Goal: Information Seeking & Learning: Learn about a topic

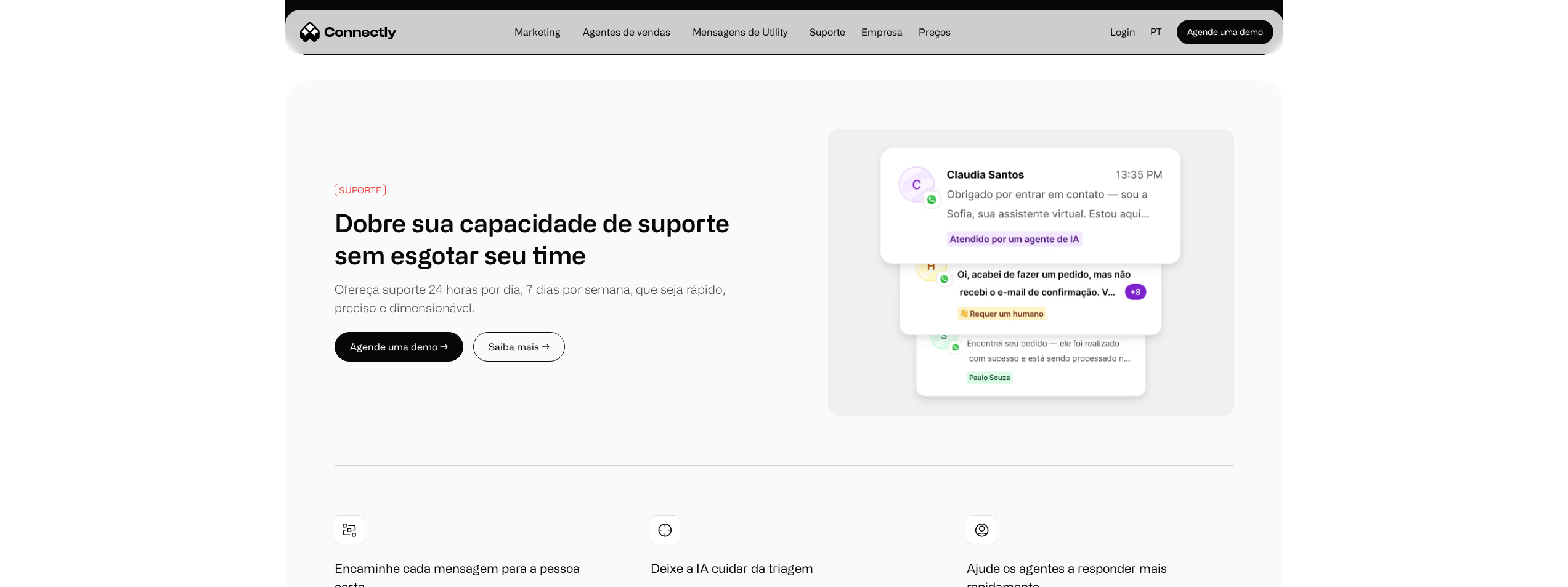
scroll to position [2340, 0]
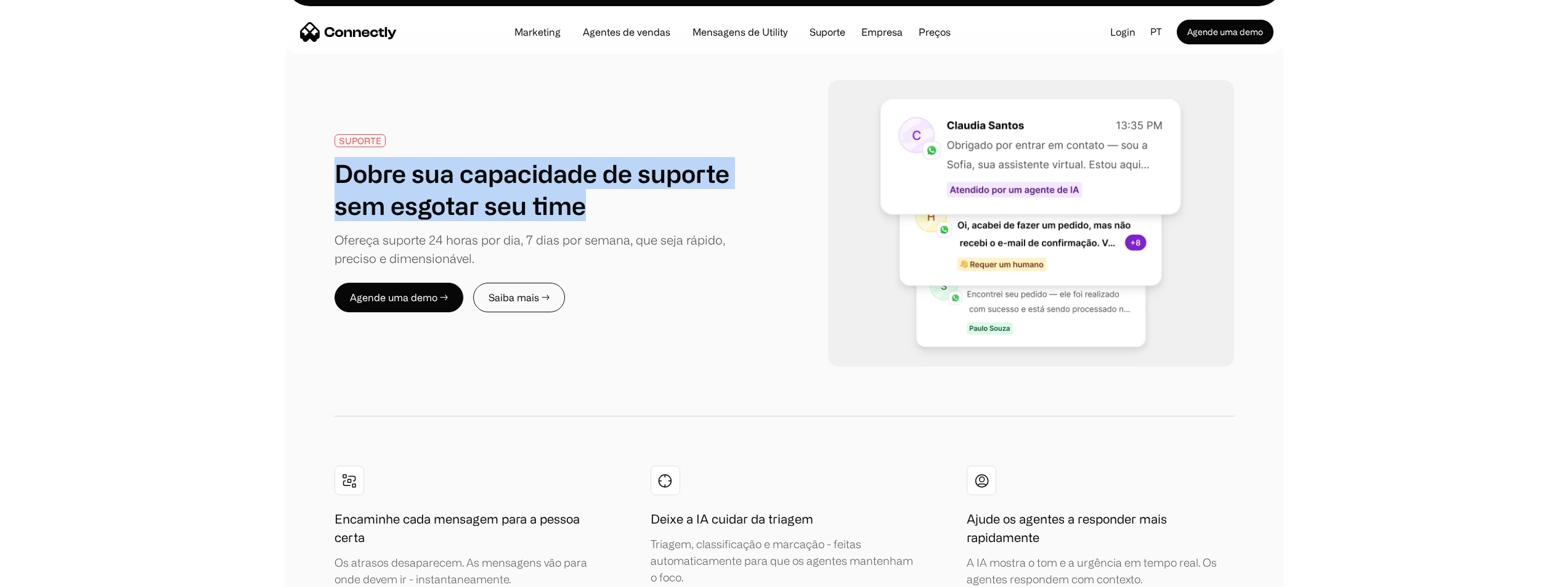
drag, startPoint x: 605, startPoint y: 155, endPoint x: 298, endPoint y: 114, distance: 309.7
click at [298, 114] on div "SUPORTE Dobre sua capacidade de suporte sem esgotar seu time Ofereça suporte 24…" at bounding box center [784, 503] width 998 height 946
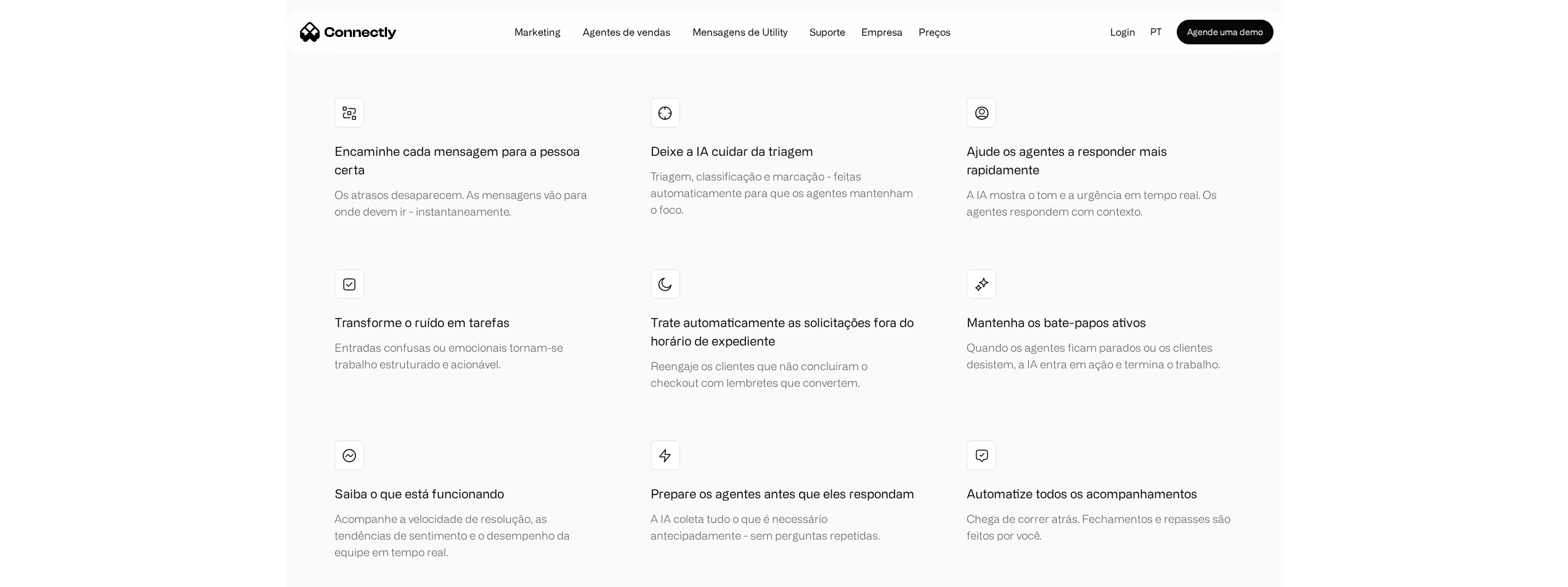
scroll to position [2587, 0]
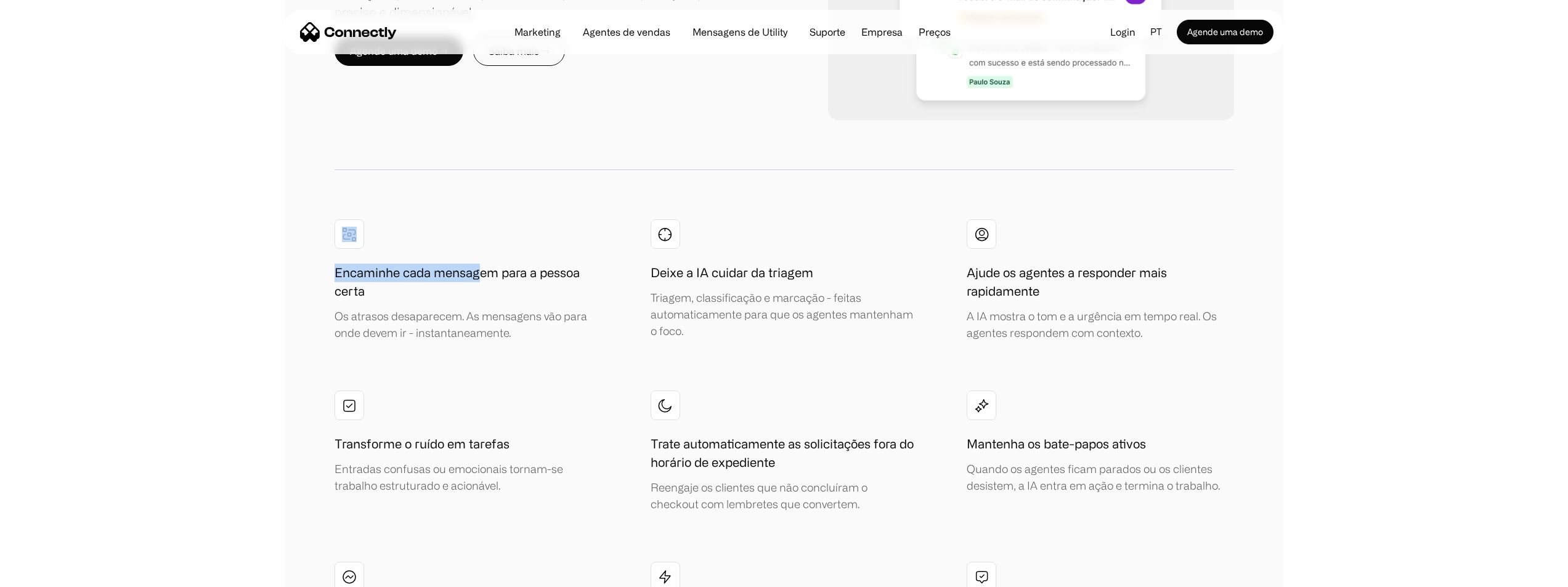
drag, startPoint x: 484, startPoint y: 168, endPoint x: 351, endPoint y: 145, distance: 135.0
click at [351, 219] on div "Encaminhe cada mensagem para a pessoa certa Os atrasos desaparecem. As mensagen…" at bounding box center [467, 280] width 265 height 122
drag, startPoint x: 763, startPoint y: 167, endPoint x: 696, endPoint y: 155, distance: 68.1
click at [696, 263] on h1 "Deixe a IA cuidar da triagem" at bounding box center [732, 272] width 163 height 18
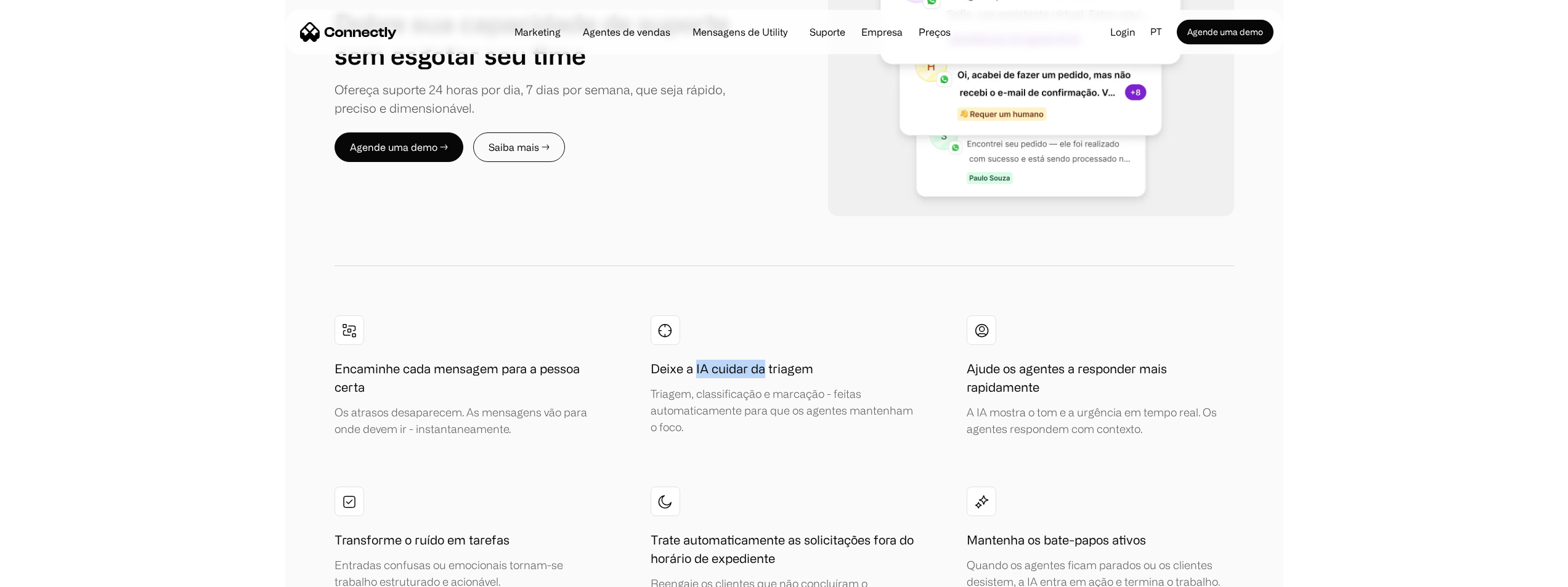
scroll to position [2683, 0]
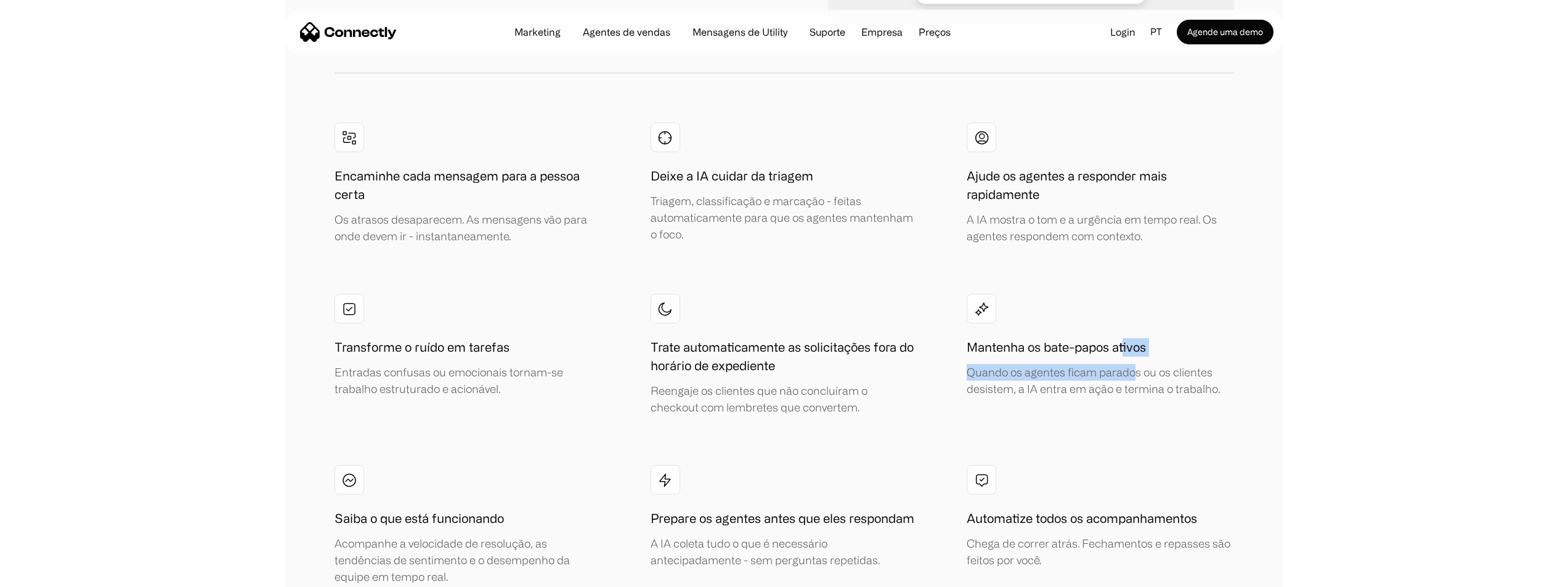
drag, startPoint x: 1126, startPoint y: 245, endPoint x: 1134, endPoint y: 263, distance: 19.7
click at [1134, 338] on div "Mantenha os bate-papos ativos Quando os agentes ficam parados ou os clientes de…" at bounding box center [1099, 367] width 267 height 59
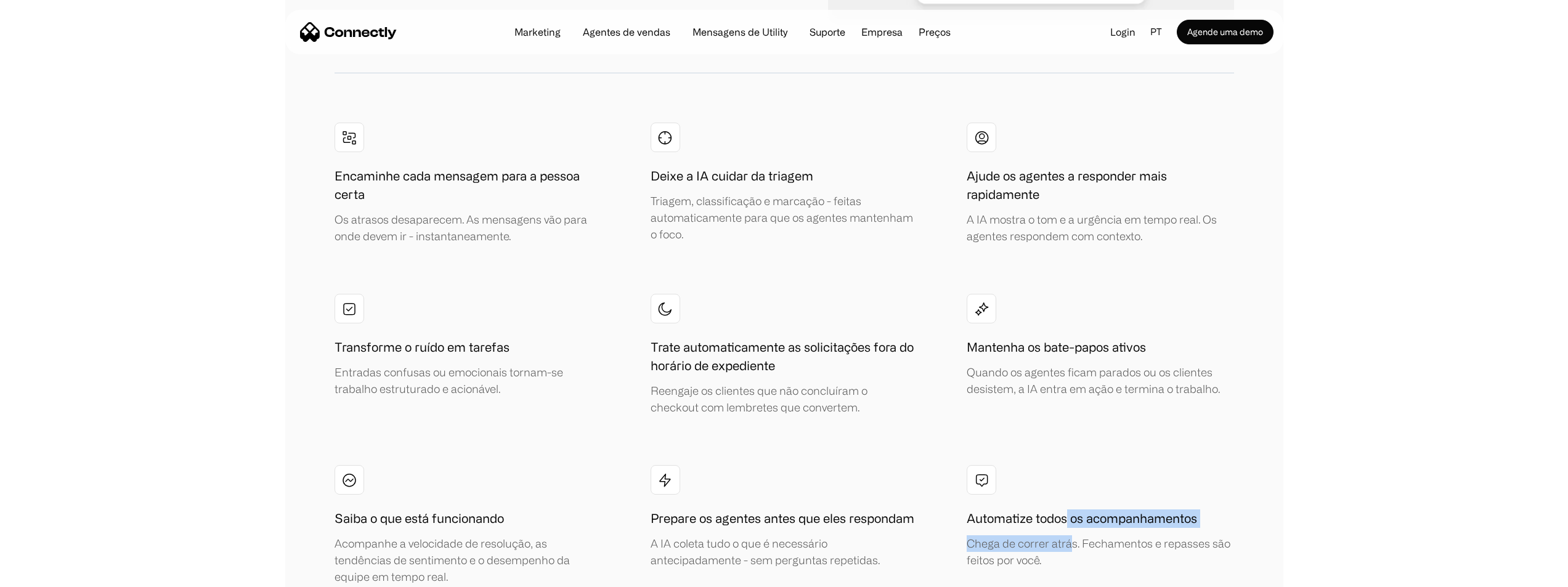
click at [1072, 509] on div "Automatize todos os acompanhamentos Chega de correr atrás. Fechamentos e repass…" at bounding box center [1099, 538] width 267 height 59
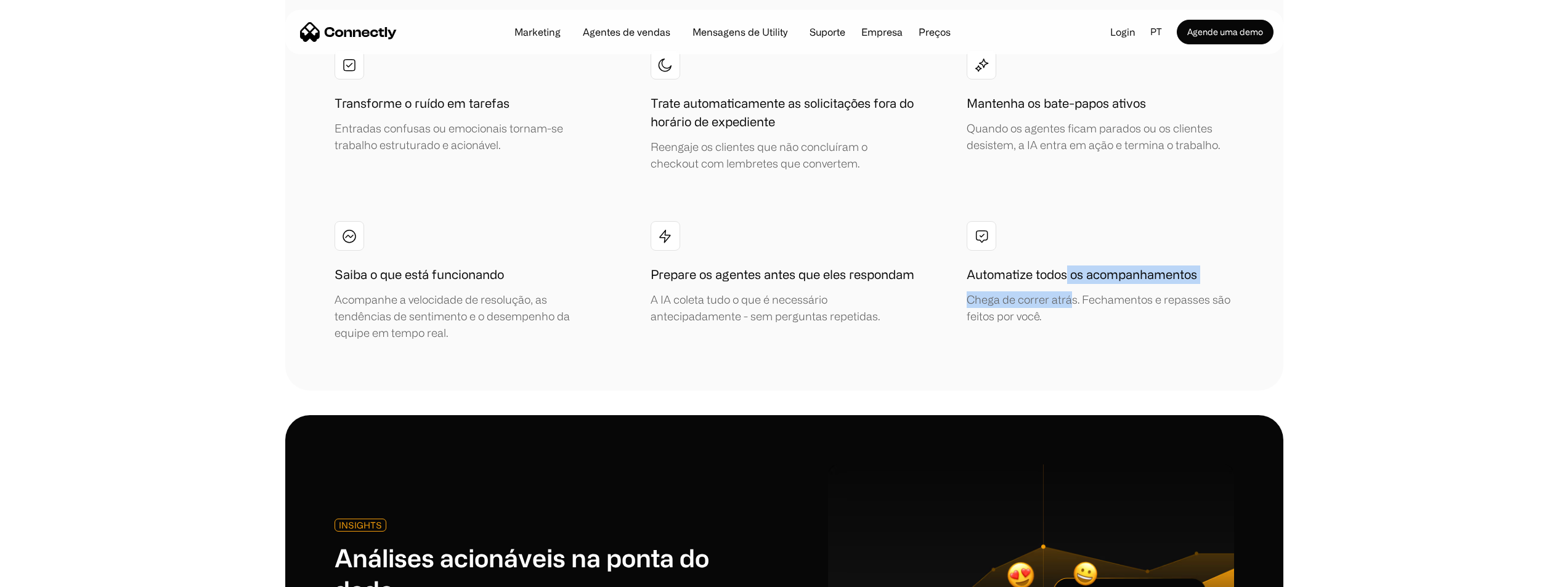
scroll to position [2930, 0]
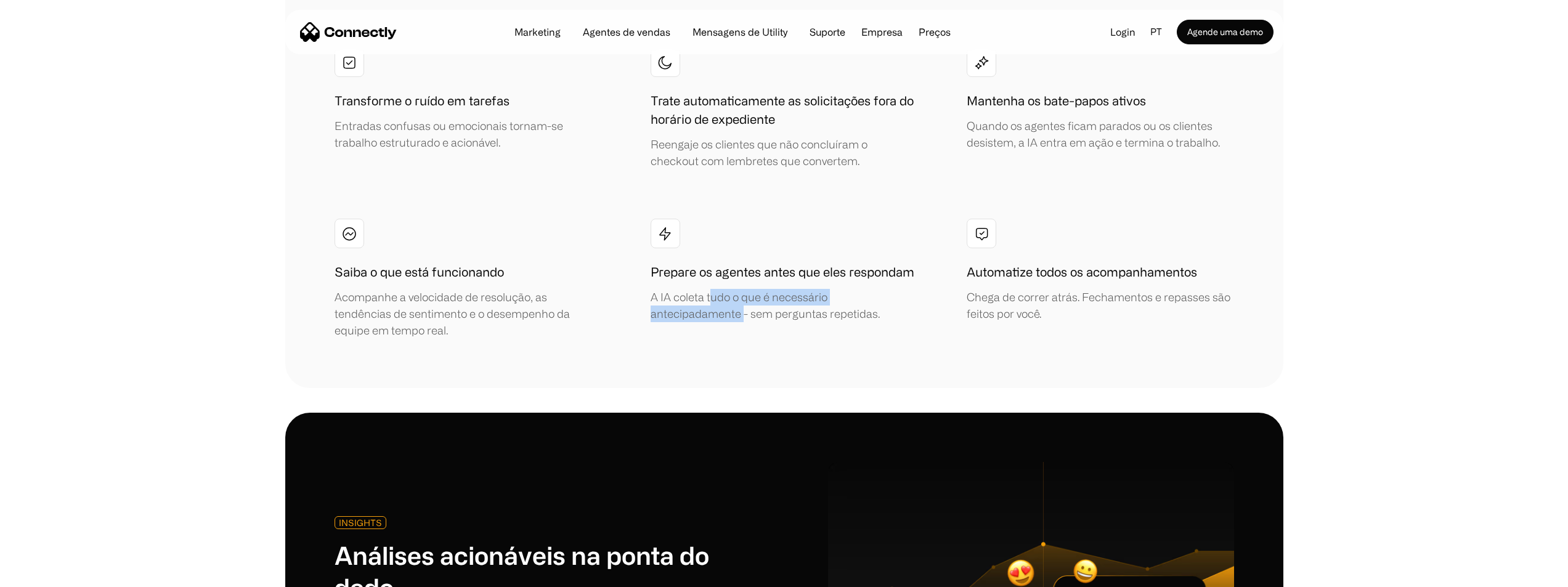
drag, startPoint x: 736, startPoint y: 204, endPoint x: 741, endPoint y: 218, distance: 14.9
click at [741, 219] on div "Prepare os agentes antes que eles respondam A IA coleta tudo o que é necessário…" at bounding box center [784, 279] width 267 height 120
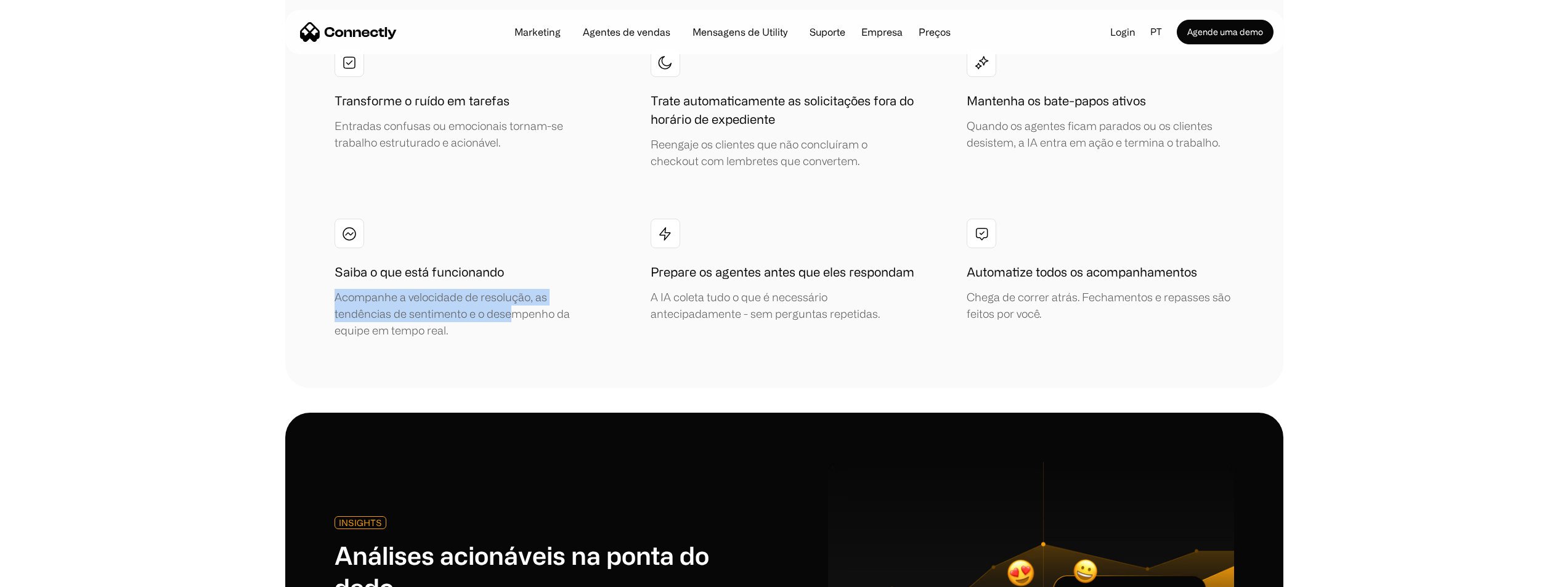
drag, startPoint x: 511, startPoint y: 167, endPoint x: 508, endPoint y: 206, distance: 39.1
click at [508, 263] on div "Saiba o que está funcionando Acompanhe a velocidade de resolução, as tendências…" at bounding box center [468, 301] width 267 height 76
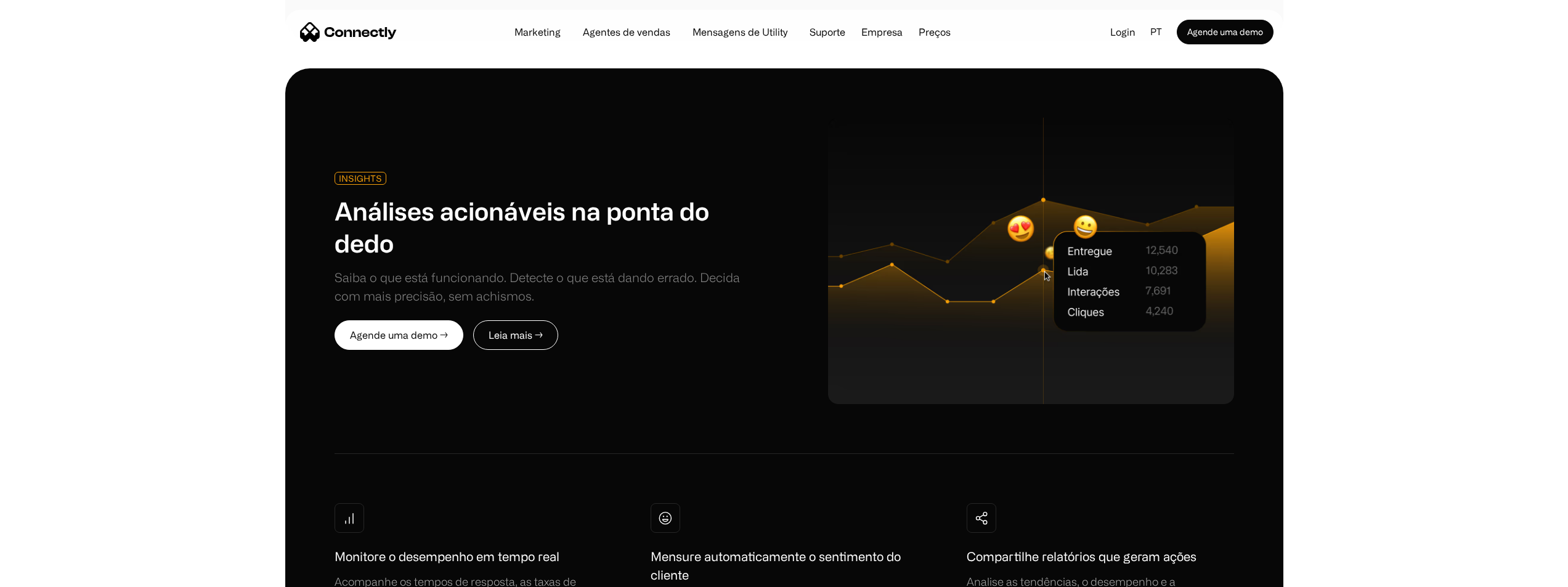
scroll to position [3238, 0]
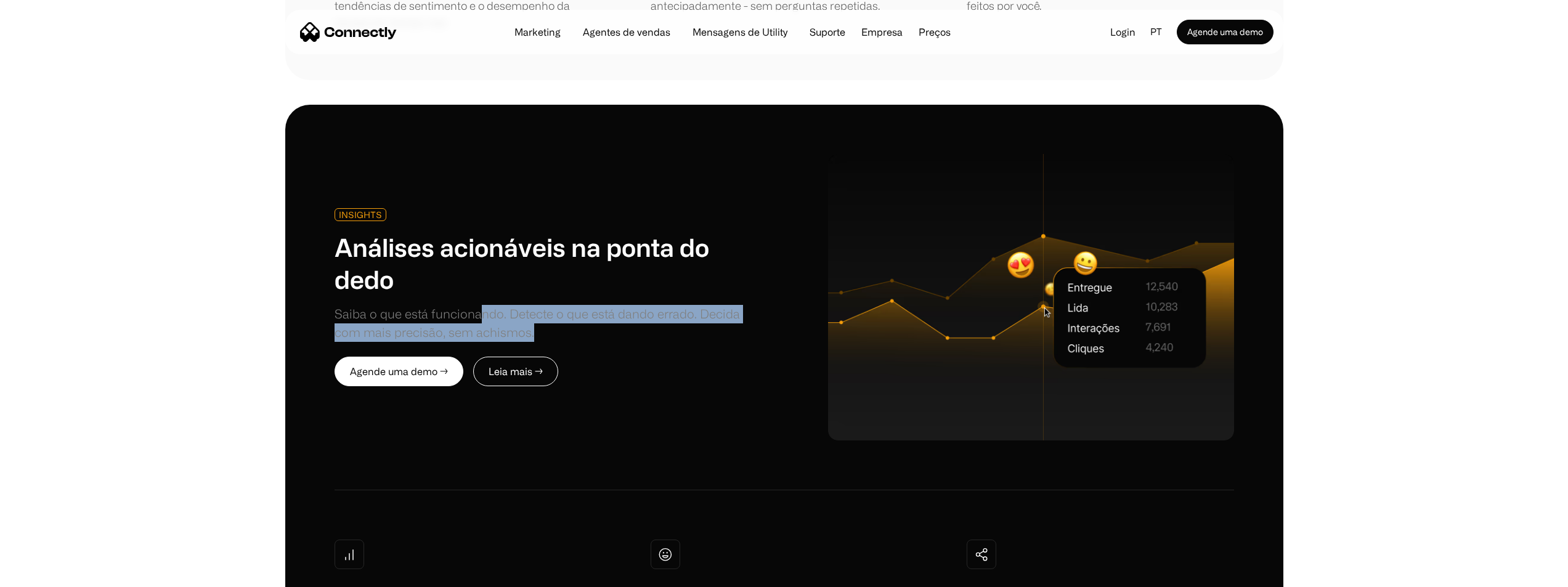
drag, startPoint x: 477, startPoint y: 212, endPoint x: 585, endPoint y: 228, distance: 109.2
click at [585, 305] on div "Saiba o que está funcionando. Detecte o que está dando errado. Decida com mais …" at bounding box center [551, 323] width 432 height 37
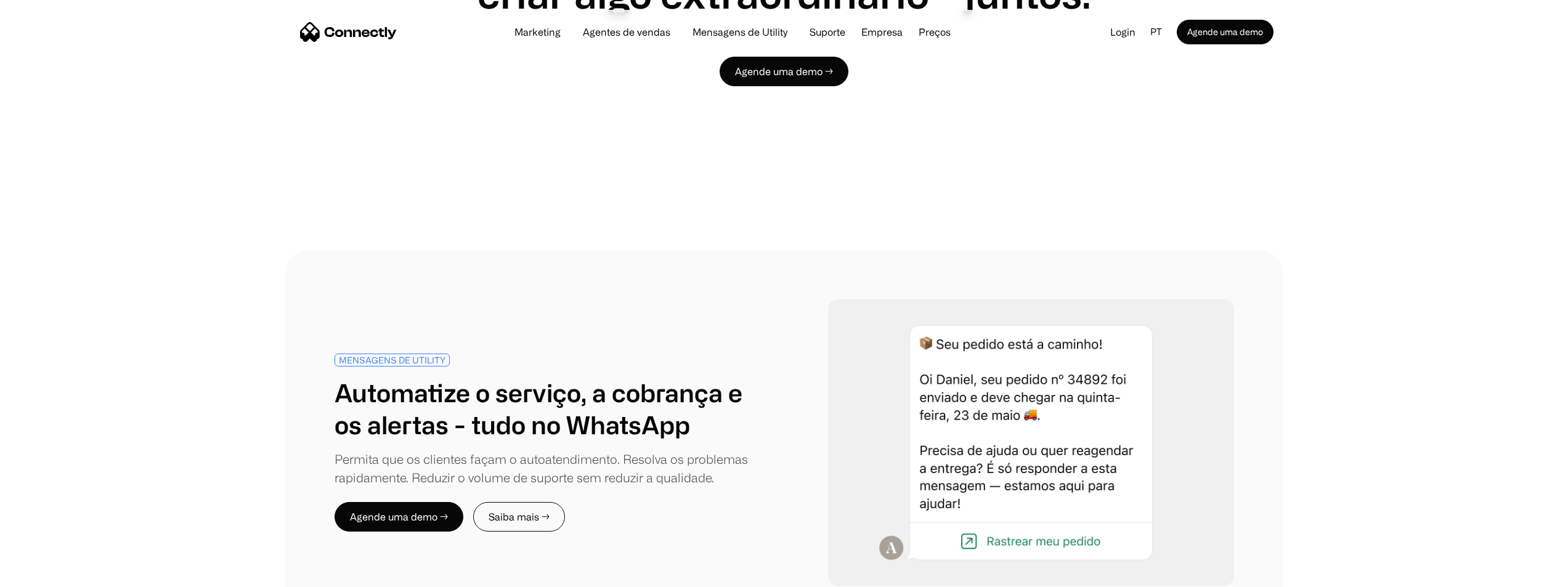
scroll to position [4531, 0]
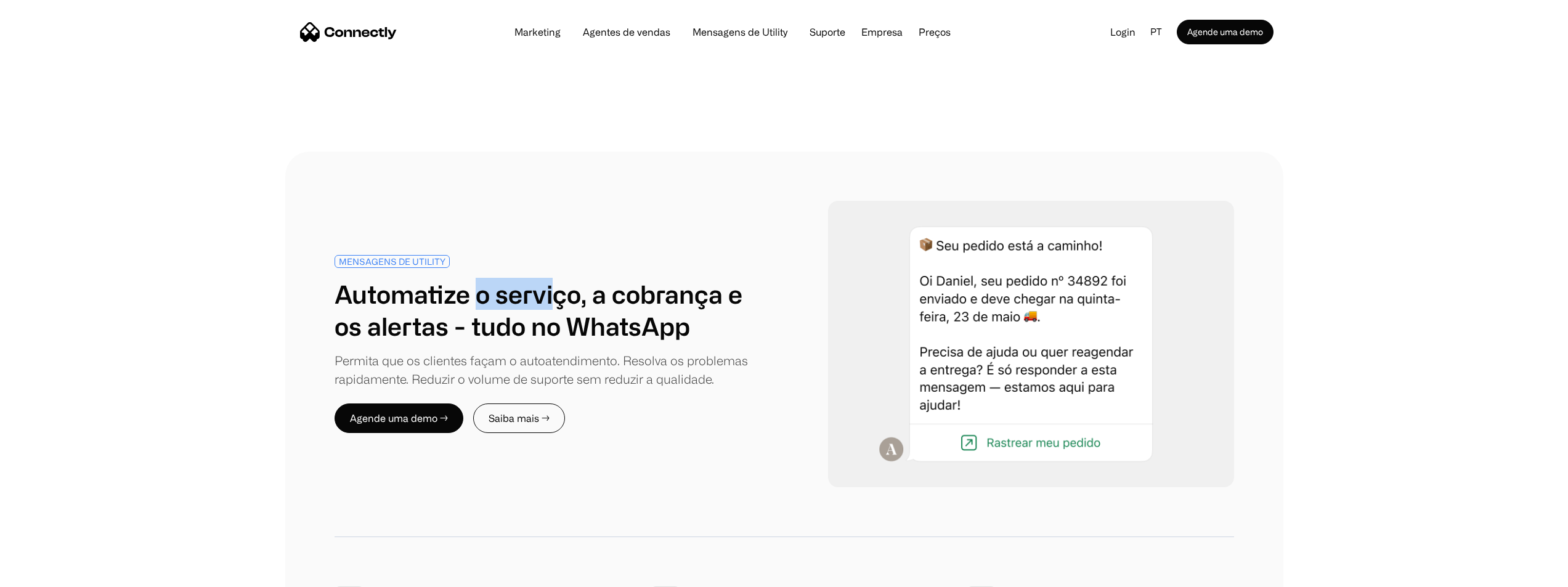
drag, startPoint x: 477, startPoint y: 201, endPoint x: 552, endPoint y: 199, distance: 75.0
click at [552, 278] on h1 "Automatize o serviço, a cobrança e os alertas - tudo no WhatsApp" at bounding box center [551, 310] width 432 height 64
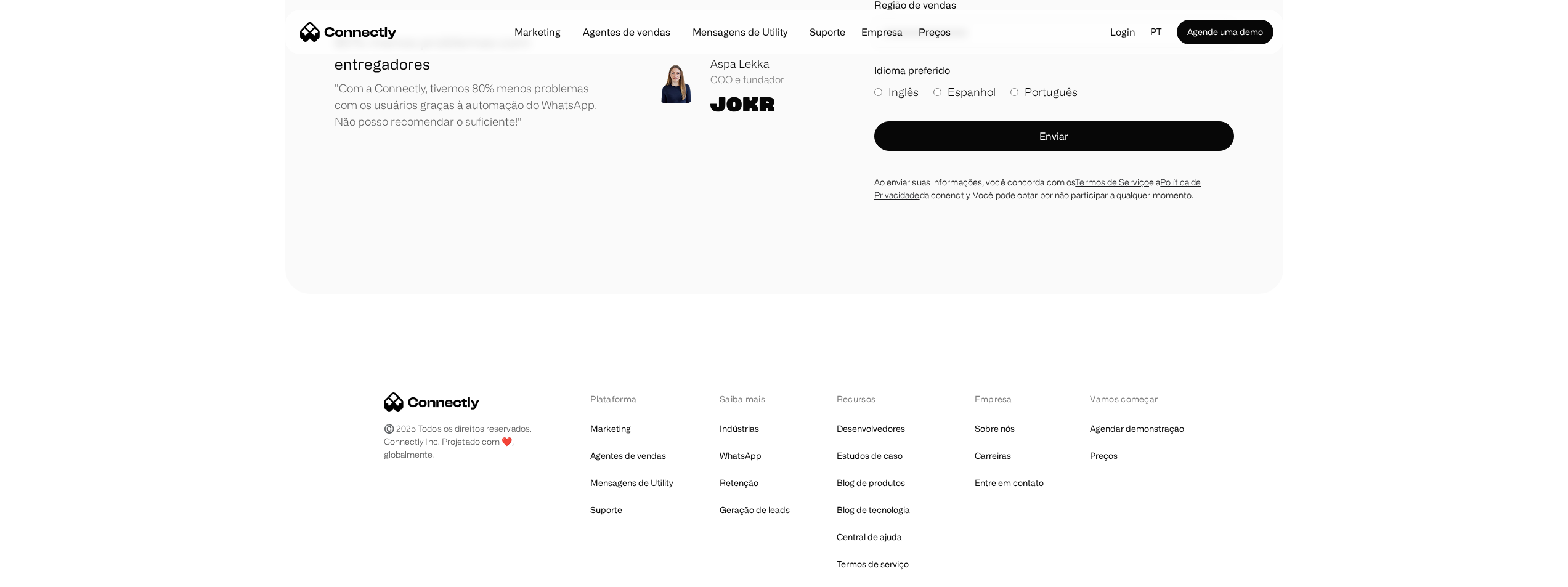
scroll to position [7277, 0]
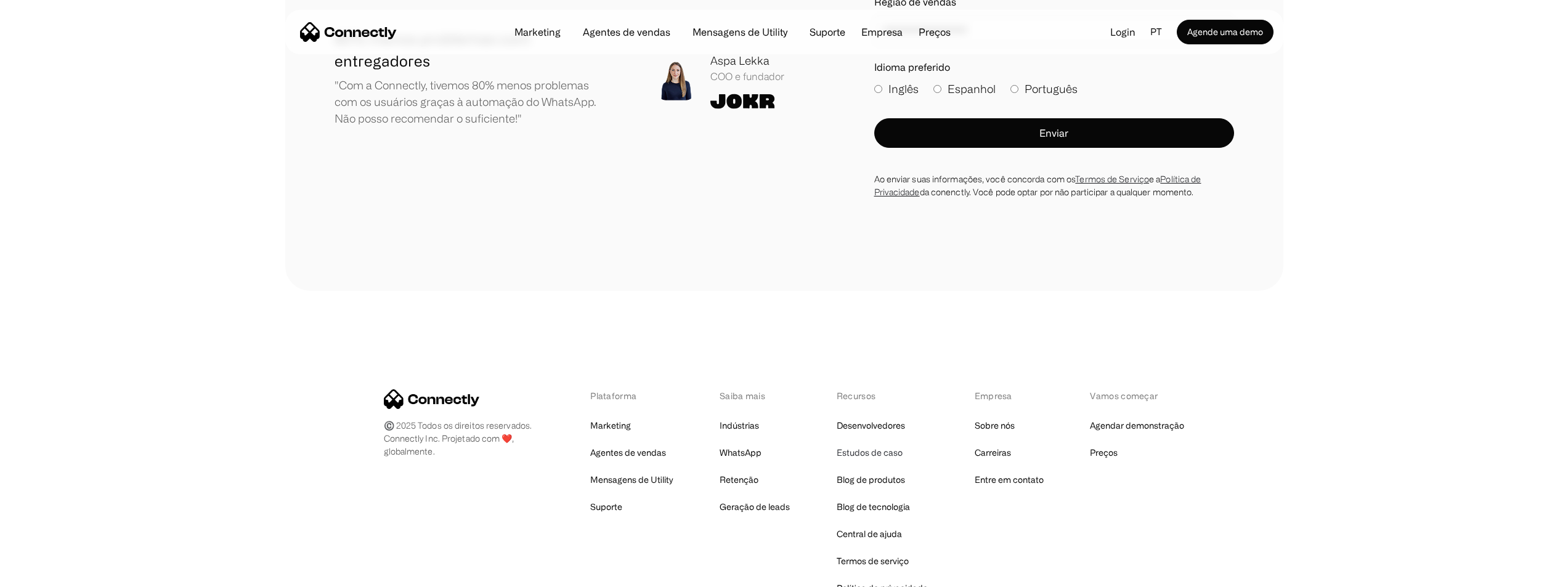
click at [886, 444] on link "Estudos de caso" at bounding box center [869, 452] width 66 height 17
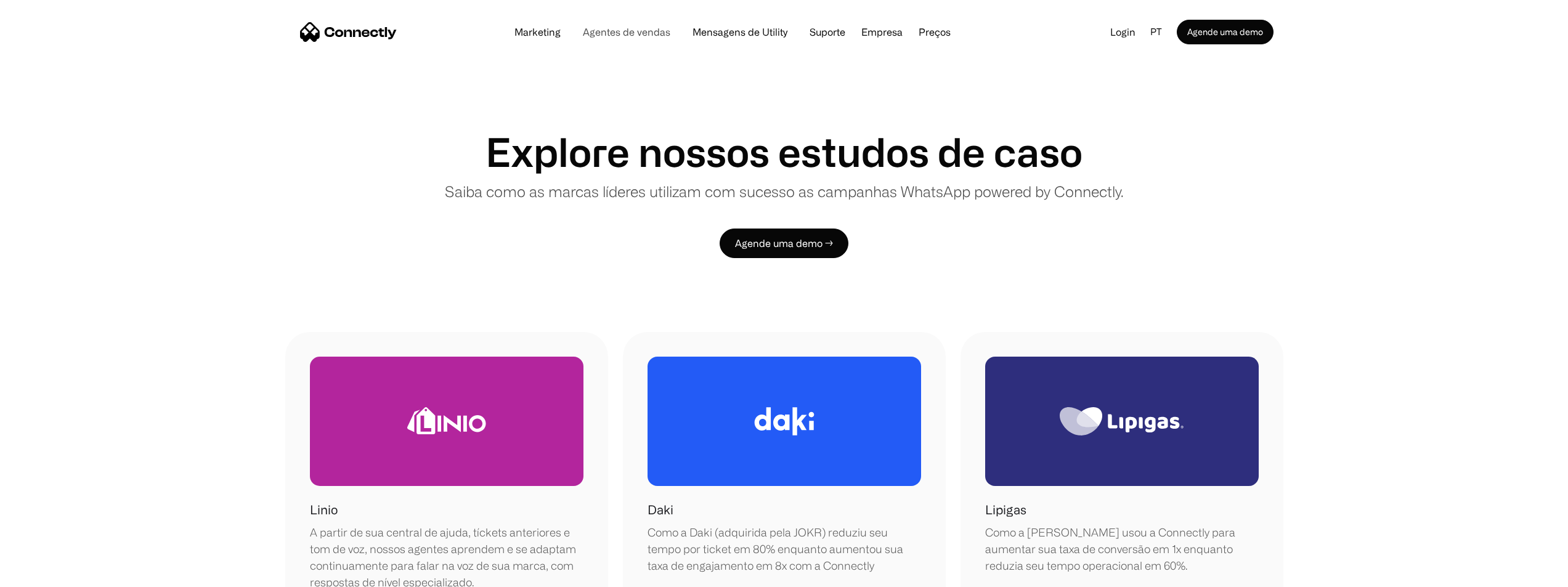
click at [590, 33] on link "Agentes de vendas" at bounding box center [626, 32] width 107 height 10
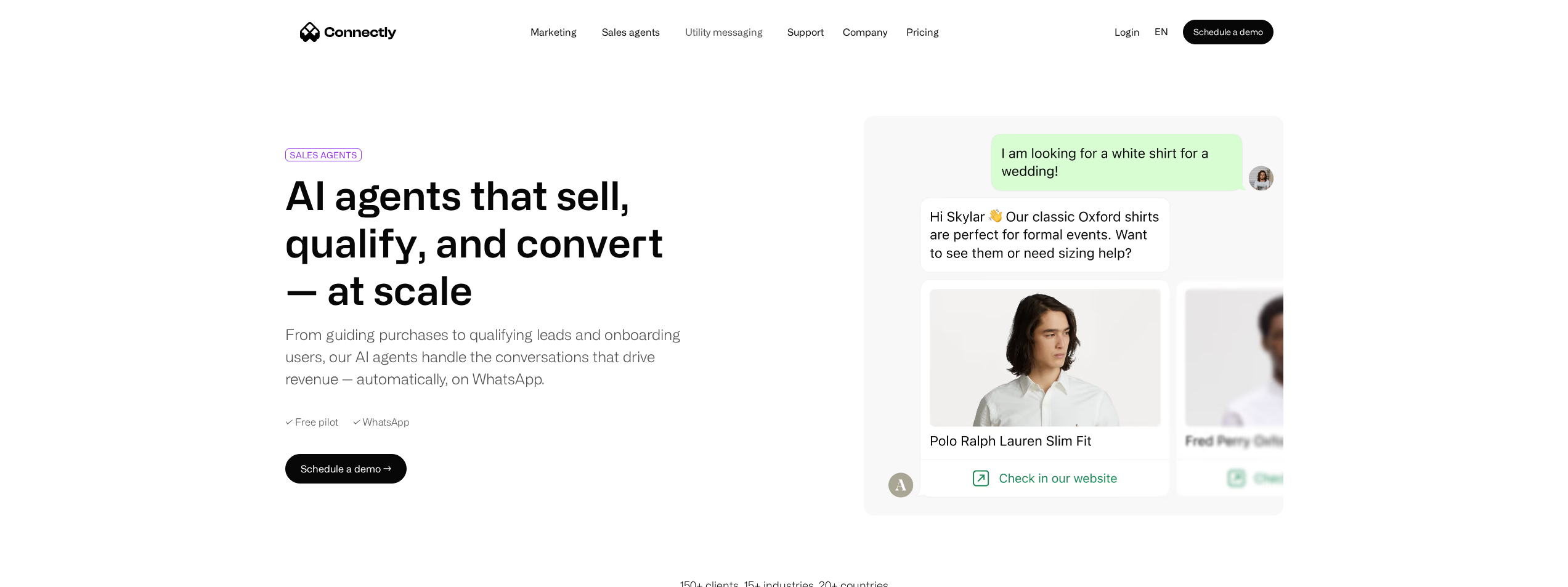
click at [720, 30] on link "Utility messaging" at bounding box center [724, 32] width 97 height 10
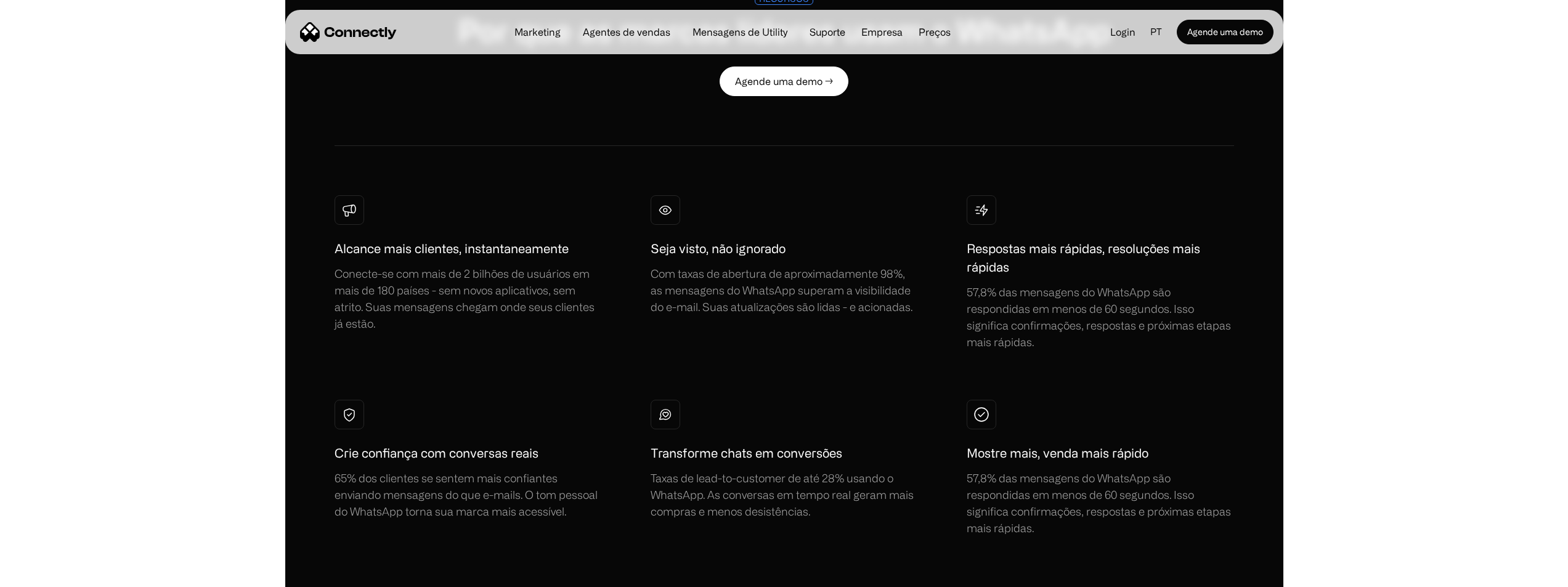
scroll to position [725, 0]
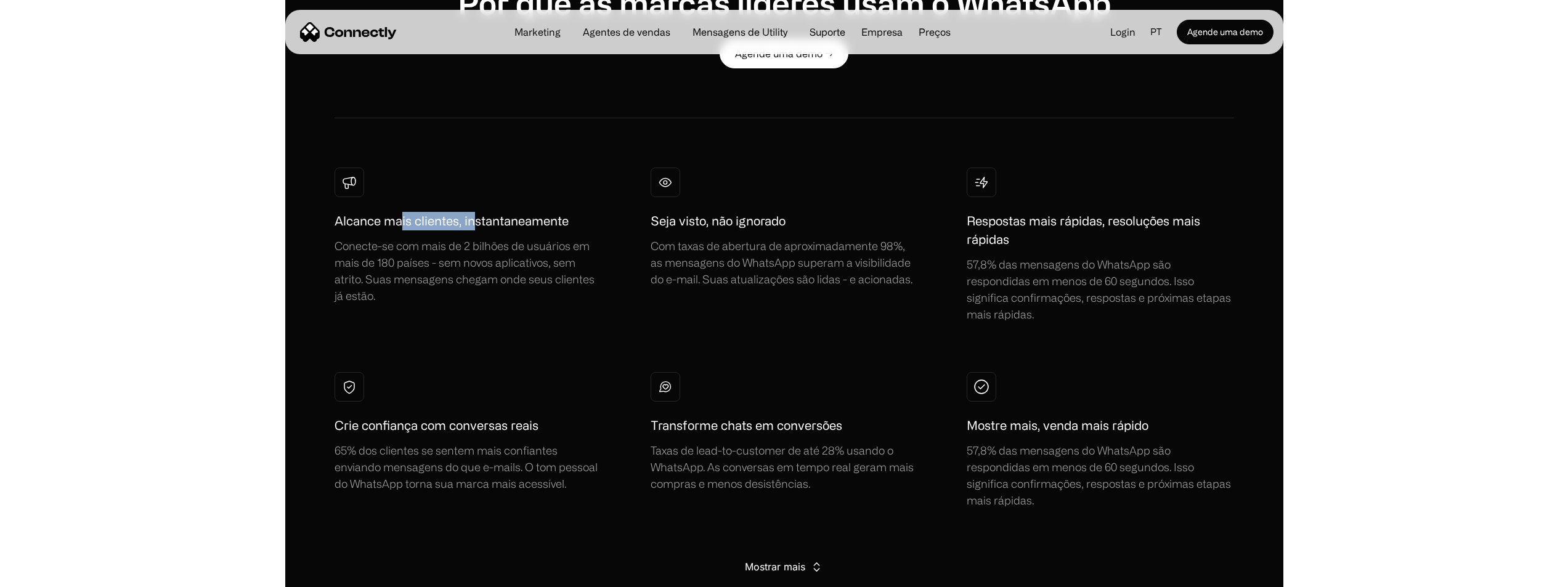
drag, startPoint x: 402, startPoint y: 220, endPoint x: 477, endPoint y: 225, distance: 75.2
click at [477, 225] on h1 "Alcance mais clientes, instantaneamente" at bounding box center [452, 220] width 234 height 18
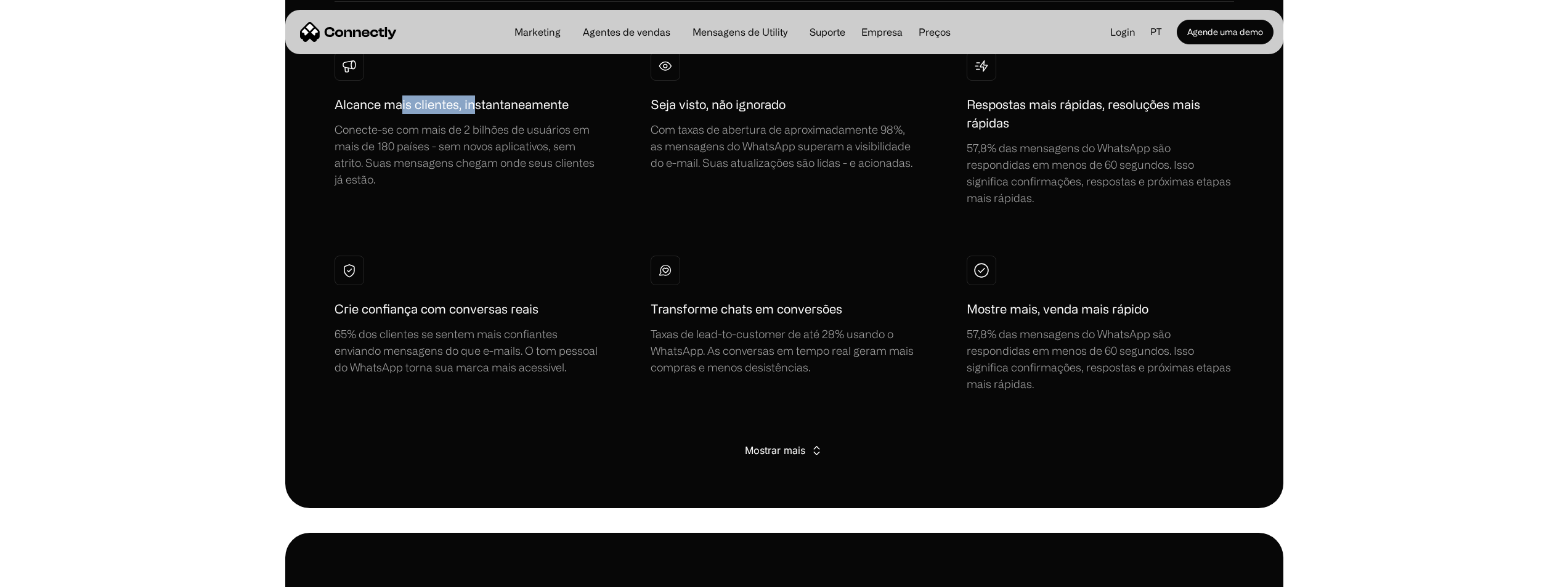
scroll to position [848, 0]
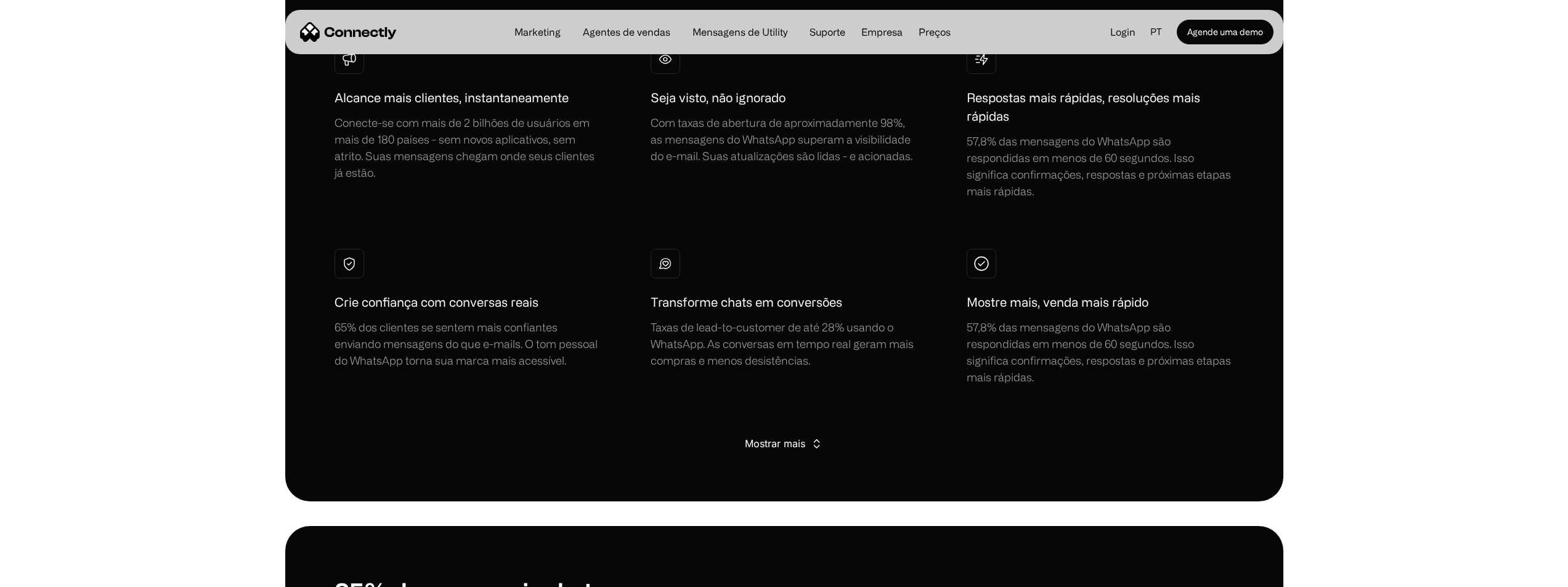
click at [789, 434] on div "Mostrar mais Mostrar menos" at bounding box center [784, 418] width 899 height 66
click at [773, 443] on div "Mostrar mais" at bounding box center [775, 444] width 60 height 17
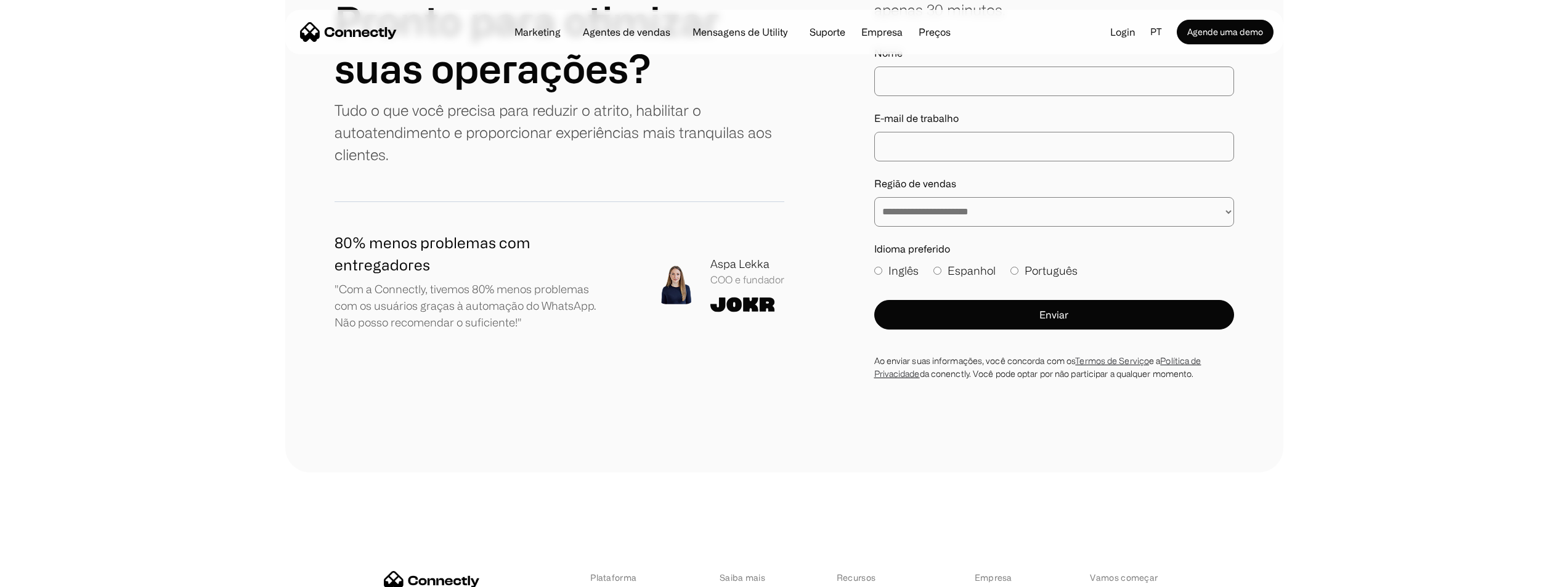
scroll to position [3373, 0]
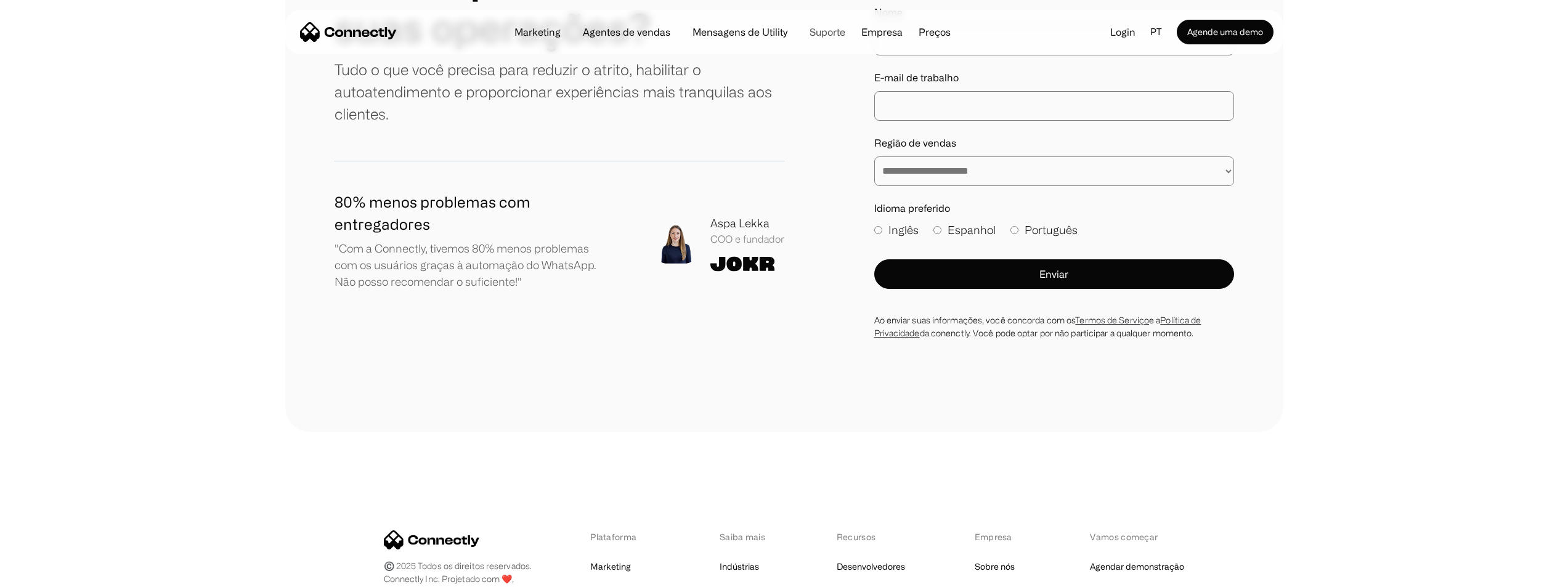
click at [826, 33] on link "Suporte" at bounding box center [827, 32] width 55 height 10
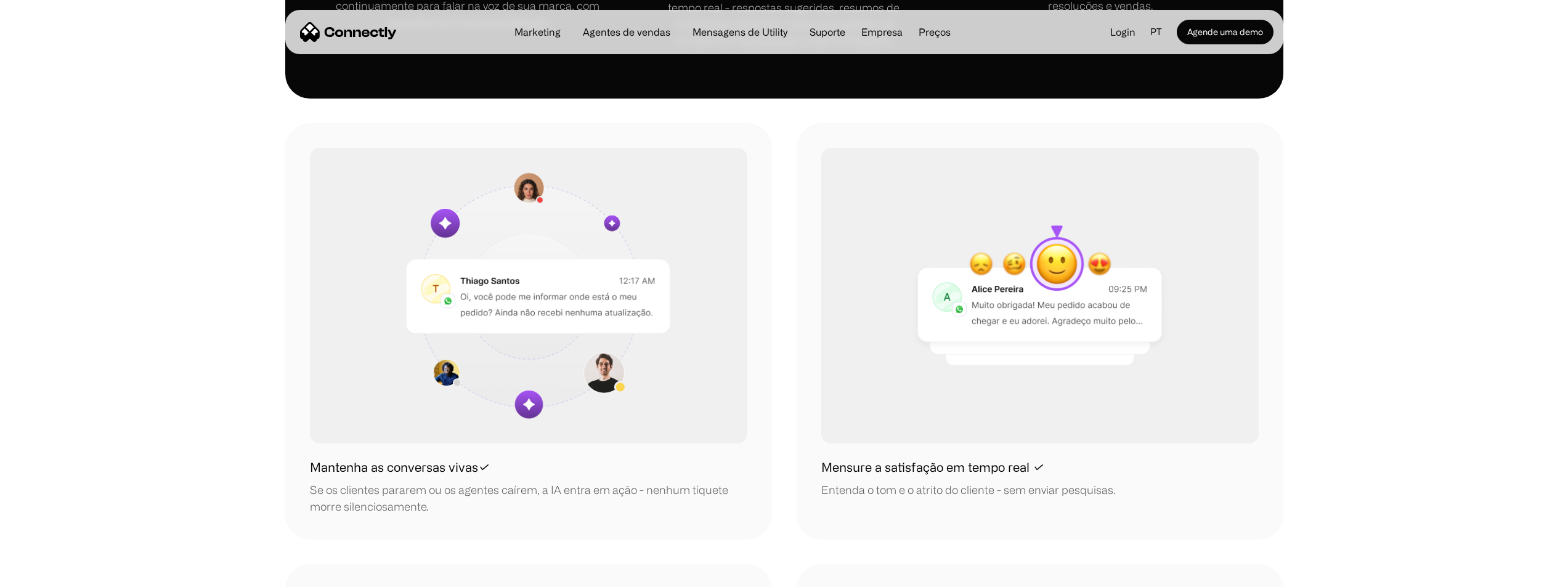
scroll to position [1047, 0]
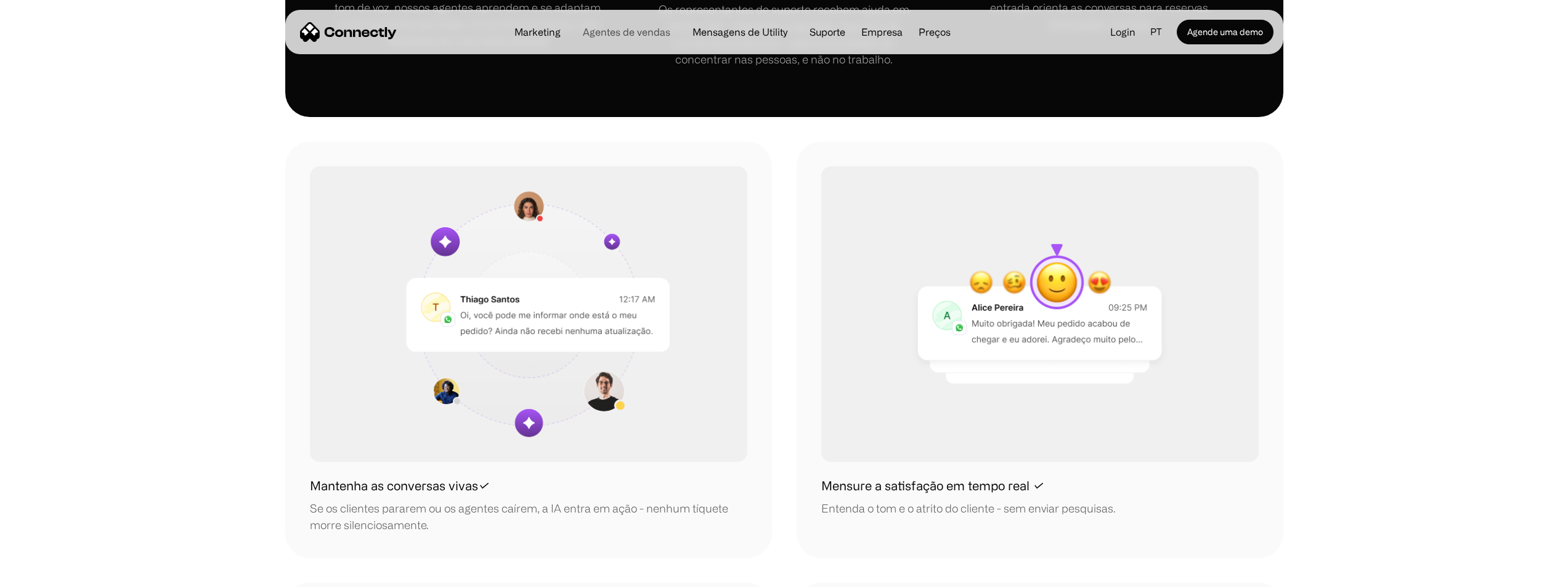
click at [665, 36] on link "Agentes de vendas" at bounding box center [626, 32] width 107 height 10
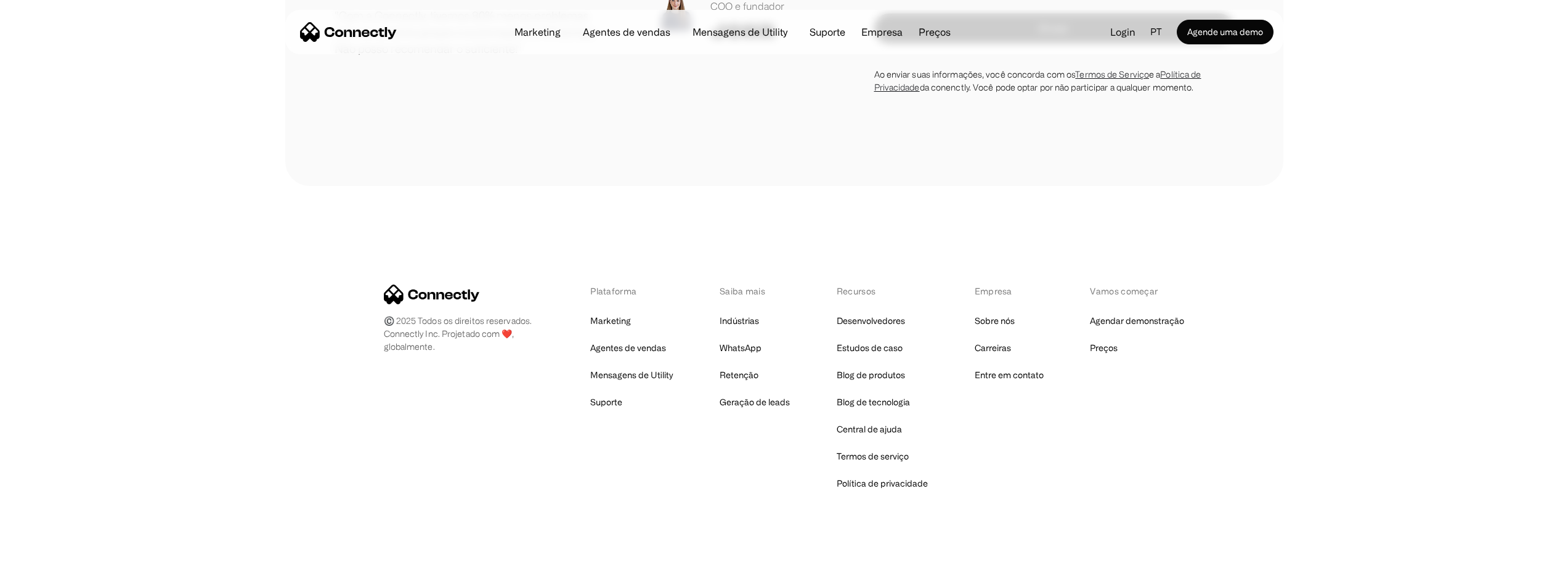
scroll to position [3796, 0]
click at [541, 30] on link "Marketing" at bounding box center [537, 32] width 66 height 10
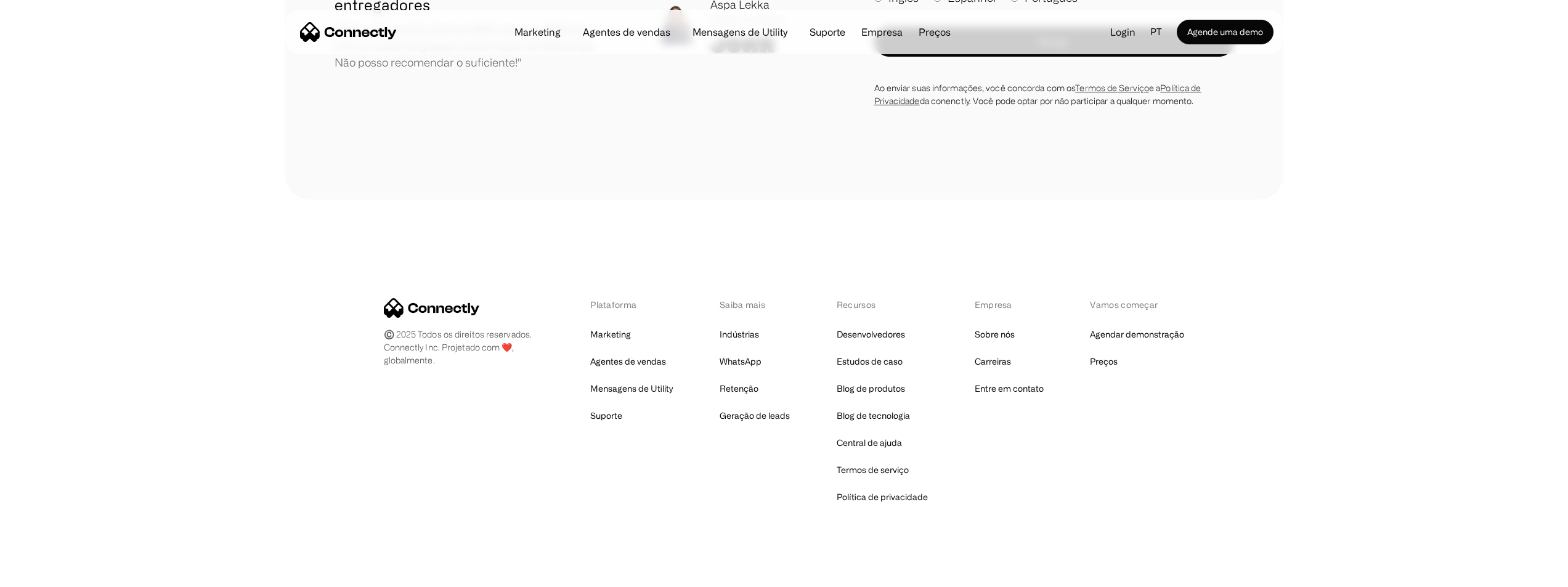
scroll to position [4586, 0]
click at [333, 26] on img "home" at bounding box center [348, 31] width 97 height 20
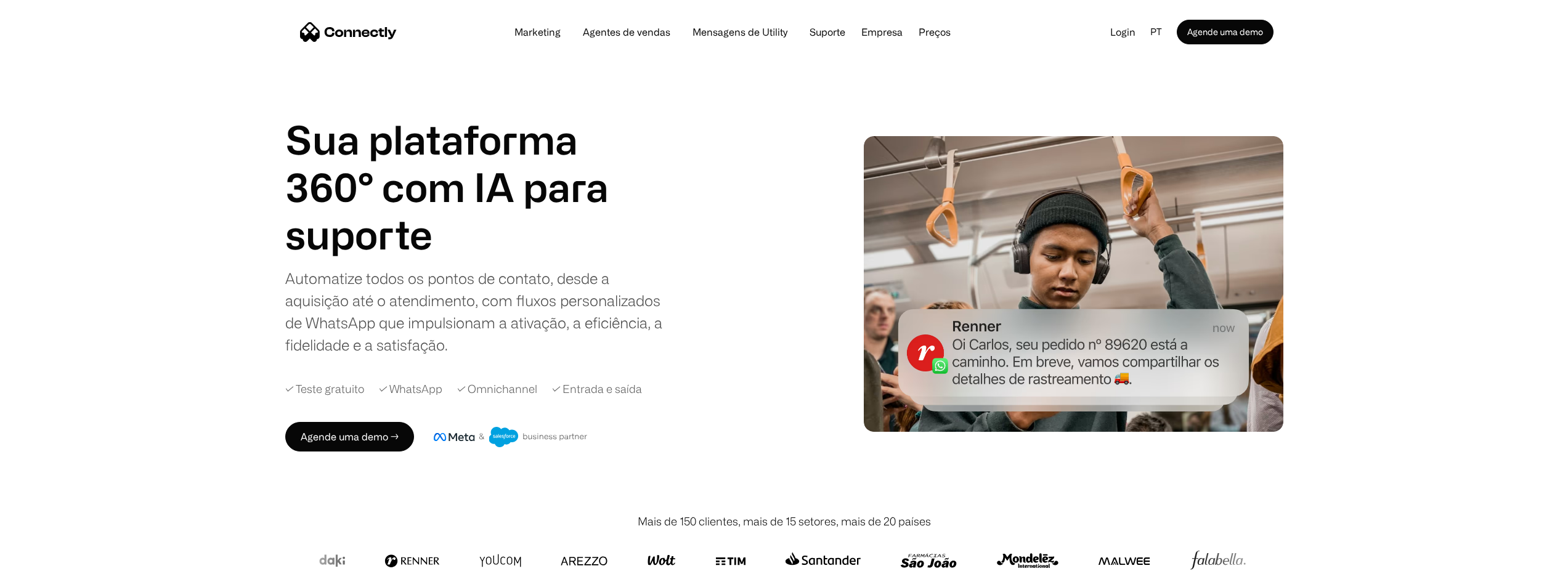
scroll to position [370, 0]
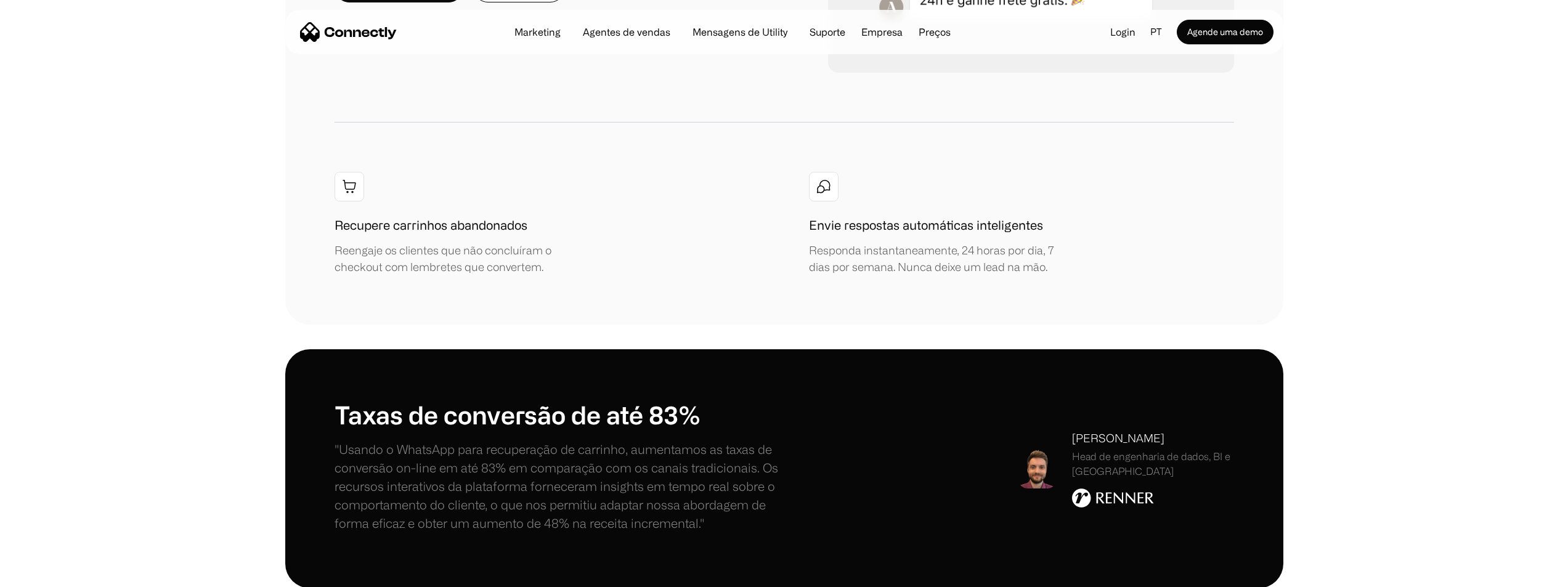
drag, startPoint x: 1406, startPoint y: 148, endPoint x: 1393, endPoint y: 456, distance: 308.3
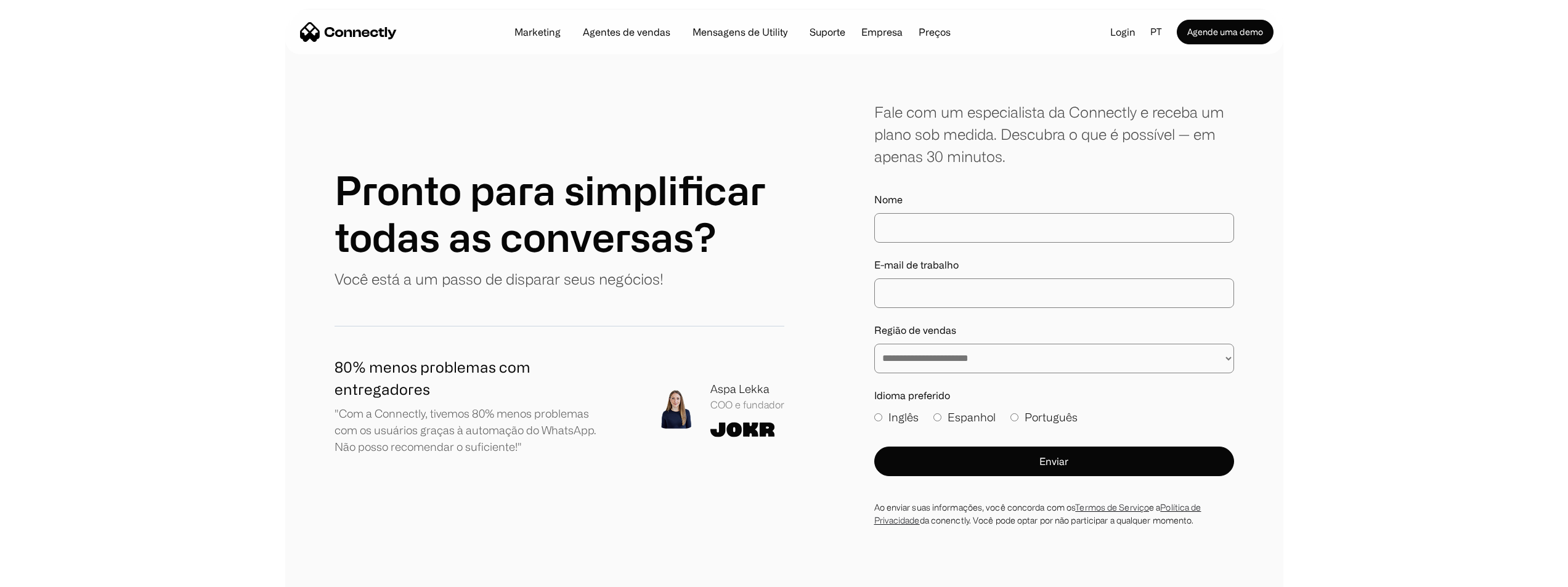
drag, startPoint x: 1385, startPoint y: 338, endPoint x: 1390, endPoint y: 500, distance: 162.1
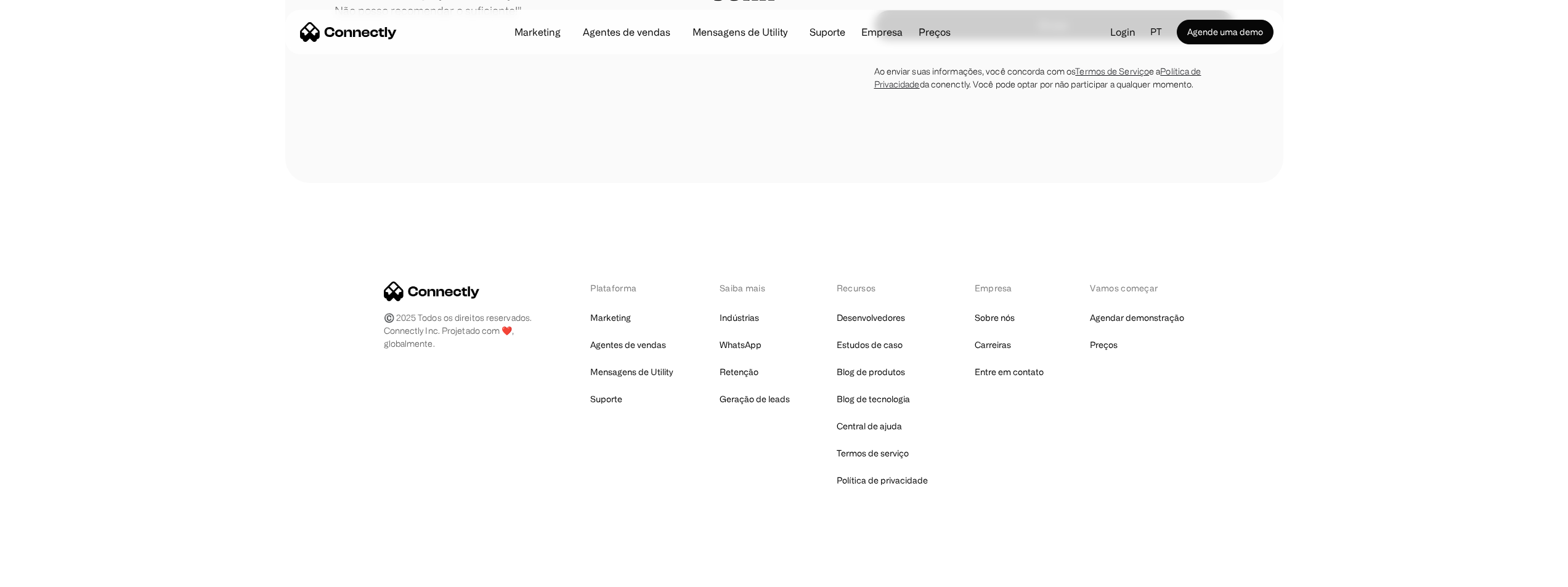
scroll to position [7386, 0]
click at [894, 367] on link "Blog de produtos" at bounding box center [871, 372] width 68 height 17
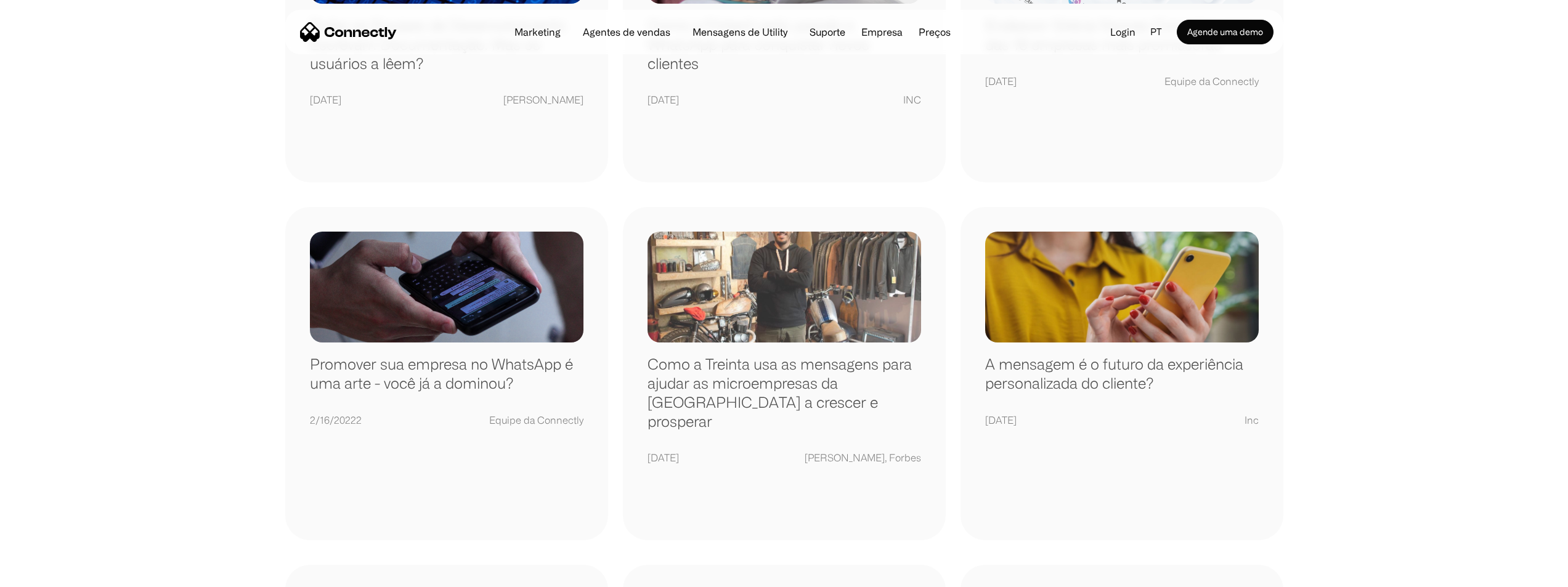
scroll to position [1170, 0]
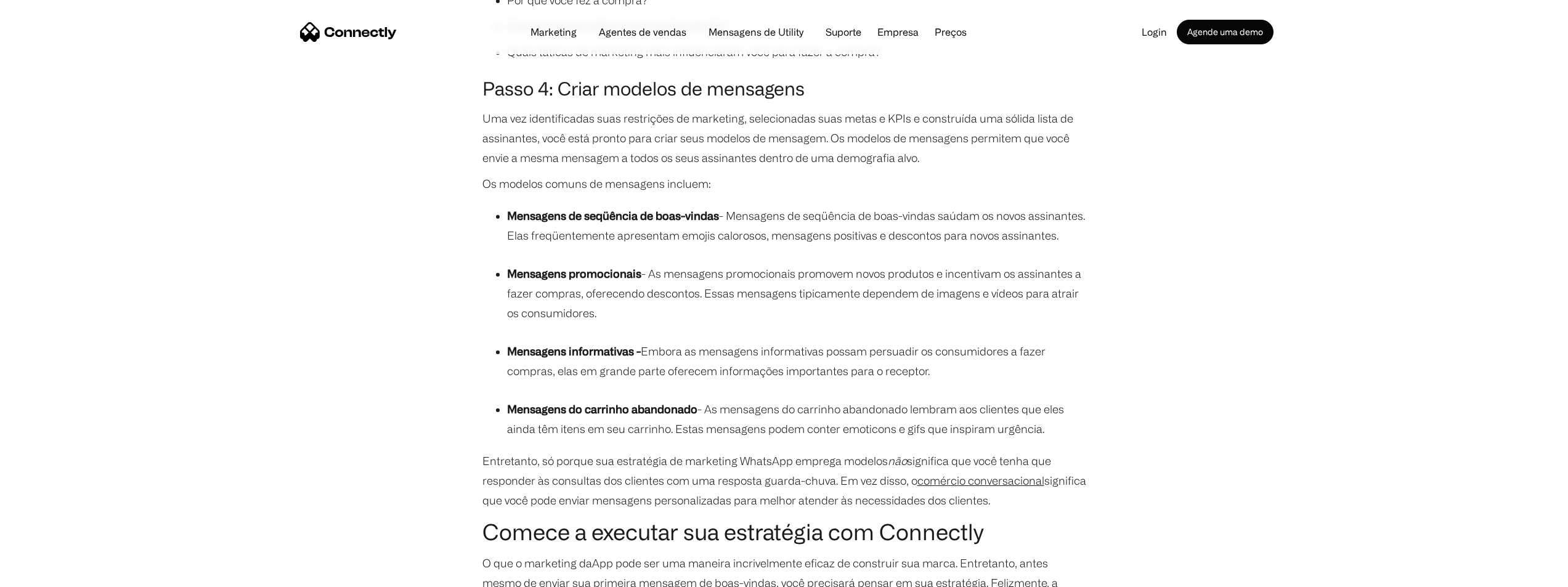
scroll to position [3387, 0]
